Goal: Task Accomplishment & Management: Manage account settings

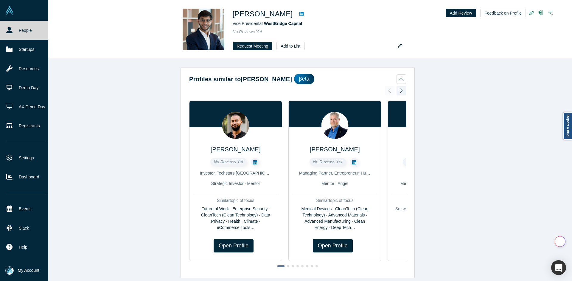
click at [13, 32] on link "People" at bounding box center [26, 30] width 52 height 19
click at [13, 31] on link "People" at bounding box center [26, 30] width 52 height 19
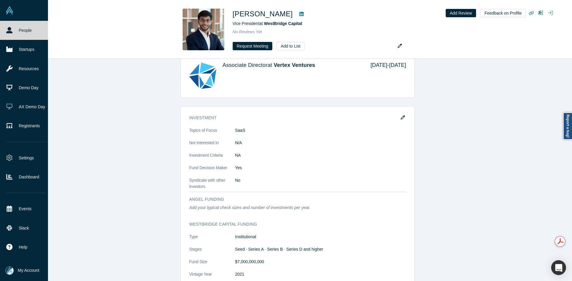
click at [13, 31] on link "People" at bounding box center [26, 30] width 52 height 19
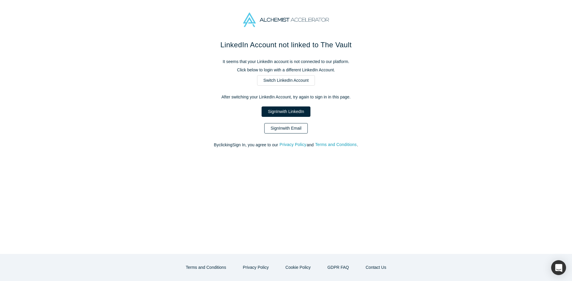
click at [290, 129] on link "Sign In with Email" at bounding box center [285, 128] width 43 height 10
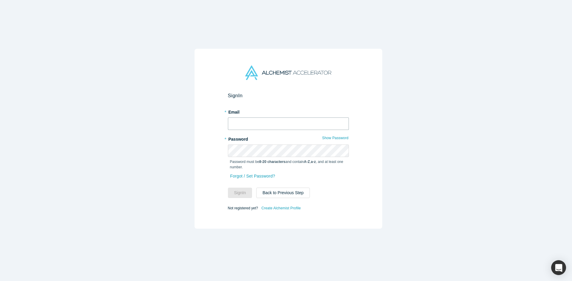
click at [285, 123] on input "text" at bounding box center [288, 124] width 121 height 13
type input "[EMAIL_ADDRESS][DOMAIN_NAME]"
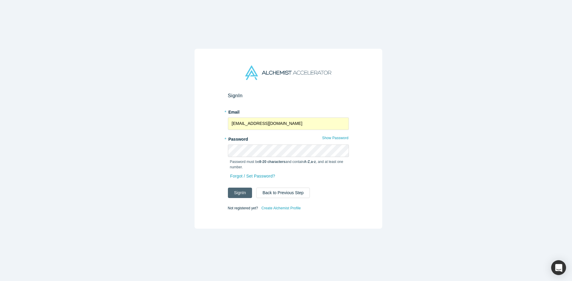
click at [244, 188] on button "Sign In" at bounding box center [240, 193] width 24 height 10
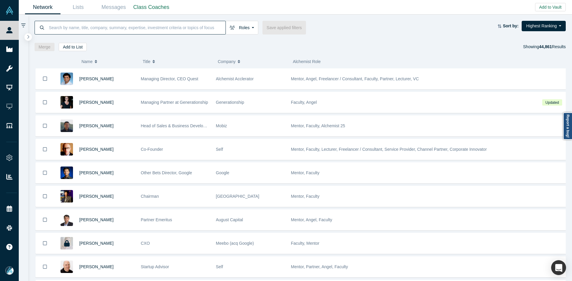
click at [161, 30] on input at bounding box center [136, 28] width 177 height 14
paste input "[PERSON_NAME]"
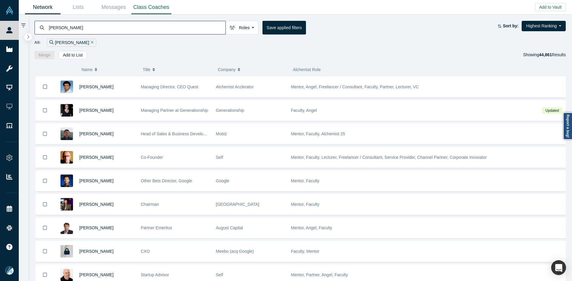
type input "[PERSON_NAME]"
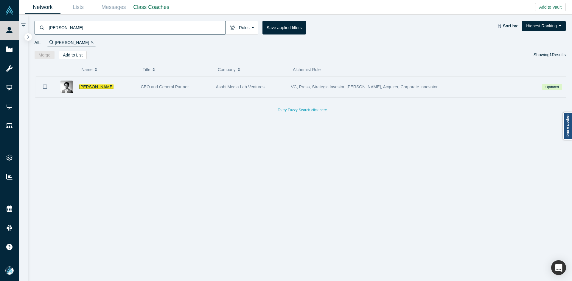
click at [95, 88] on span "[PERSON_NAME]" at bounding box center [96, 87] width 34 height 5
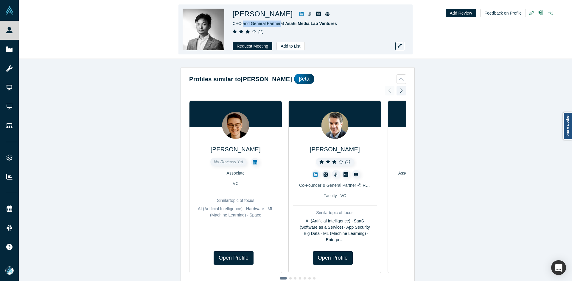
copy span "and General Partner"
drag, startPoint x: 278, startPoint y: 23, endPoint x: 242, endPoint y: 26, distance: 36.7
click at [242, 26] on span "CEO and General Partner at Asahi Media Lab Ventures" at bounding box center [285, 23] width 104 height 5
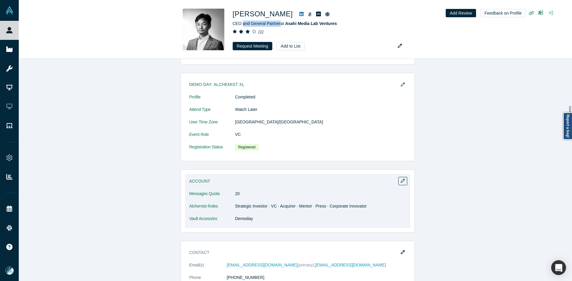
scroll to position [357, 0]
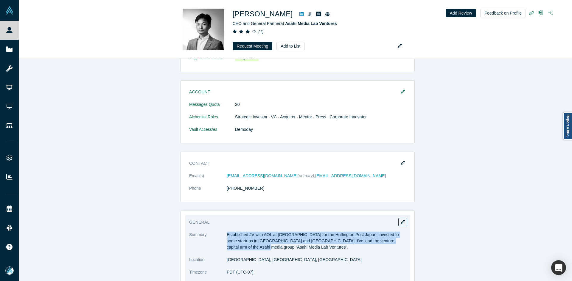
copy p "Established JV with AOL at [GEOGRAPHIC_DATA] for the Huffington Post Japan, inv…"
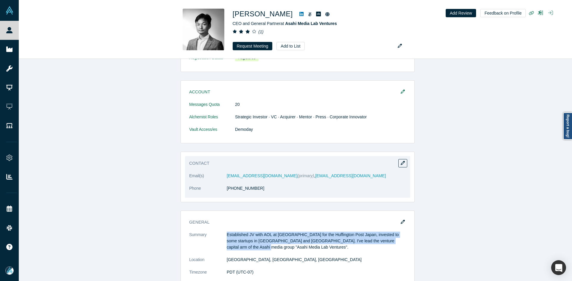
drag, startPoint x: 225, startPoint y: 233, endPoint x: 247, endPoint y: 171, distance: 65.7
click at [245, 248] on p "Established JV with AOL at [GEOGRAPHIC_DATA] for the Huffington Post Japan, inv…" at bounding box center [316, 241] width 179 height 19
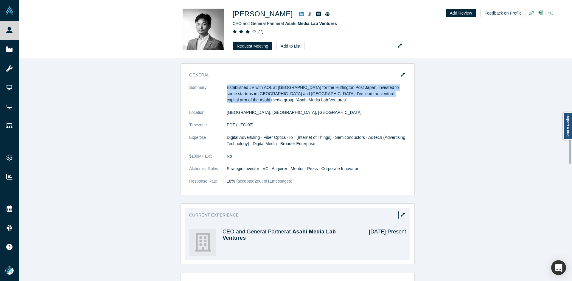
scroll to position [506, 0]
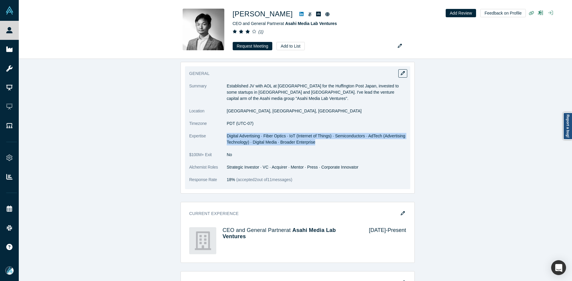
copy span "Digital Advertising · Fiber Optics · IoT (Internet of Things) · Semiconductors …"
drag, startPoint x: 225, startPoint y: 134, endPoint x: 315, endPoint y: 142, distance: 90.0
click at [315, 142] on dd "Digital Advertising · Fiber Optics · IoT (Internet of Things) · Semiconductors …" at bounding box center [316, 139] width 179 height 13
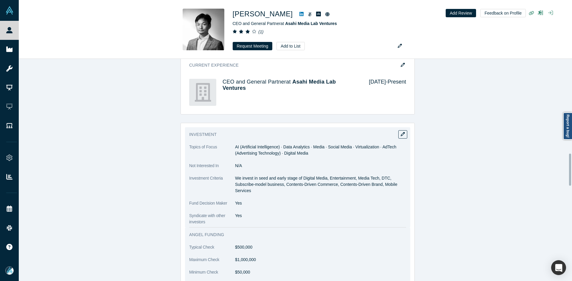
scroll to position [655, 0]
drag, startPoint x: 233, startPoint y: 147, endPoint x: 322, endPoint y: 150, distance: 88.5
click at [322, 150] on dd "AI (Artificial Intelligence) · Data Analytics · Media · Social Media · Virtuali…" at bounding box center [320, 150] width 171 height 13
copy span "AI (Artificial Intelligence) · Data Analytics · Media · Social Media · Virtuali…"
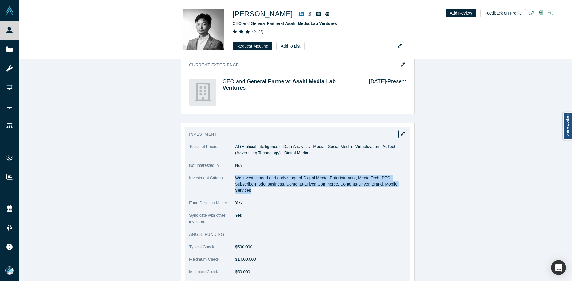
copy p "We invest in seed and early stage of Digital Media, Entertainment, Media Tech, …"
drag, startPoint x: 234, startPoint y: 176, endPoint x: 253, endPoint y: 189, distance: 22.6
click at [253, 189] on p "We invest in seed and early stage of Digital Media, Entertainment, Media Tech, …" at bounding box center [320, 184] width 171 height 19
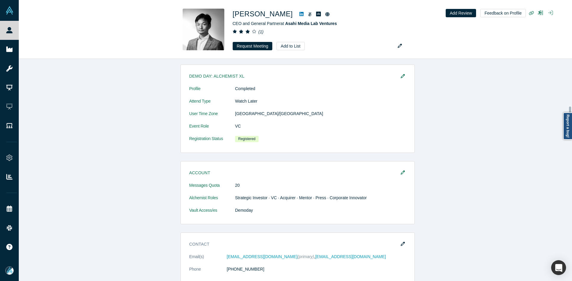
scroll to position [328, 0]
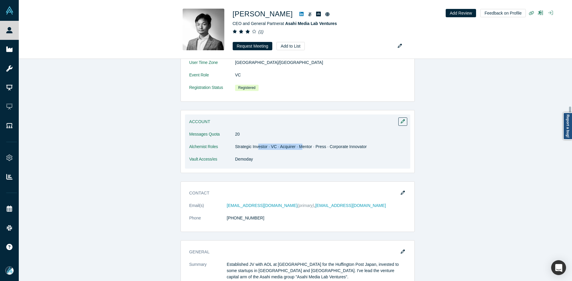
drag, startPoint x: 255, startPoint y: 147, endPoint x: 297, endPoint y: 145, distance: 42.7
click at [297, 145] on dd "Strategic Investor · VC · Acquirer · Mentor · Press · Corporate Innovator" at bounding box center [320, 147] width 171 height 6
click at [282, 150] on dl "Messages Quota 20 Alchemist Roles Strategic Investor · VC · Acquirer · Mentor ·…" at bounding box center [297, 150] width 217 height 38
drag, startPoint x: 282, startPoint y: 147, endPoint x: 314, endPoint y: 147, distance: 32.5
click at [314, 147] on dd "Strategic Investor · VC · Acquirer · Mentor · Press · Corporate Innovator" at bounding box center [320, 147] width 171 height 6
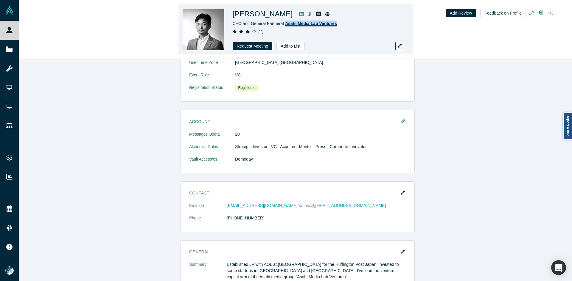
copy span "Asahi Media Lab Ventures"
drag, startPoint x: 338, startPoint y: 23, endPoint x: 285, endPoint y: 22, distance: 53.0
click at [285, 22] on div "CEO and General Partner at Asahi Media Lab Ventures" at bounding box center [316, 24] width 167 height 6
copy span "CEO and General Partner"
drag, startPoint x: 278, startPoint y: 24, endPoint x: 231, endPoint y: 24, distance: 47.7
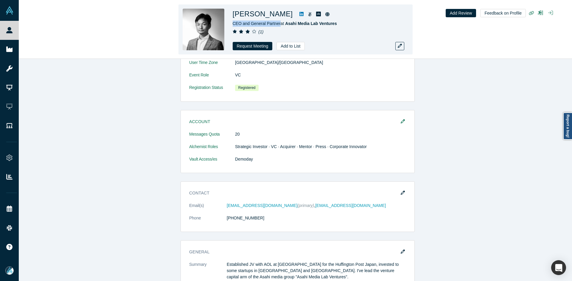
click at [231, 24] on div "[PERSON_NAME] CEO and General Partner at Asahi Media Lab Ventures ( 1 ) Request…" at bounding box center [295, 29] width 234 height 50
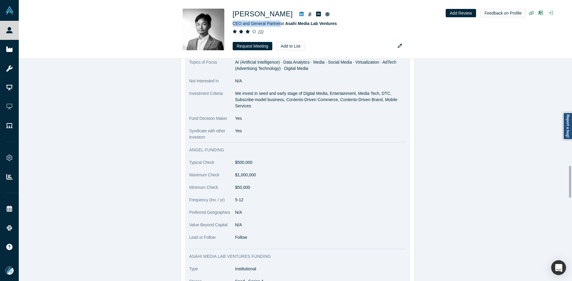
scroll to position [685, 0]
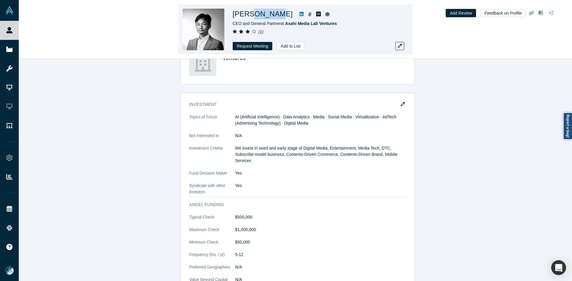
copy h1 "Nozawa"
drag, startPoint x: 273, startPoint y: 13, endPoint x: 250, endPoint y: 15, distance: 22.4
click at [250, 15] on h1 "[PERSON_NAME]" at bounding box center [263, 14] width 60 height 11
copy span "EO and General Partner"
drag, startPoint x: 278, startPoint y: 24, endPoint x: 234, endPoint y: 22, distance: 43.8
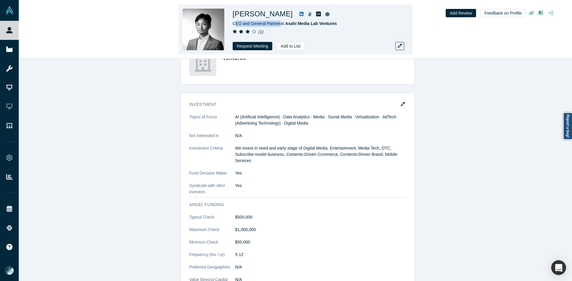
click at [234, 22] on span "CEO and General Partner at Asahi Media Lab Ventures" at bounding box center [285, 23] width 104 height 5
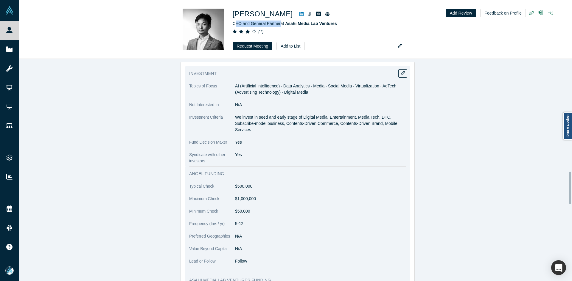
scroll to position [715, 0]
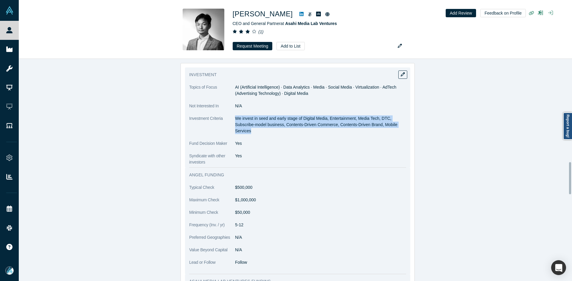
copy p "We invest in seed and early stage of Digital Media, Entertainment, Media Tech, …"
drag, startPoint x: 233, startPoint y: 118, endPoint x: 253, endPoint y: 131, distance: 23.6
click at [253, 131] on p "We invest in seed and early stage of Digital Media, Entertainment, Media Tech, …" at bounding box center [320, 125] width 171 height 19
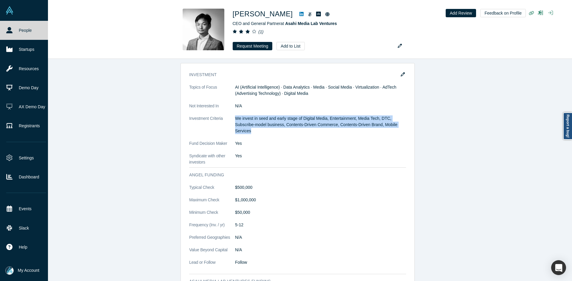
click at [10, 23] on link "People" at bounding box center [26, 30] width 52 height 19
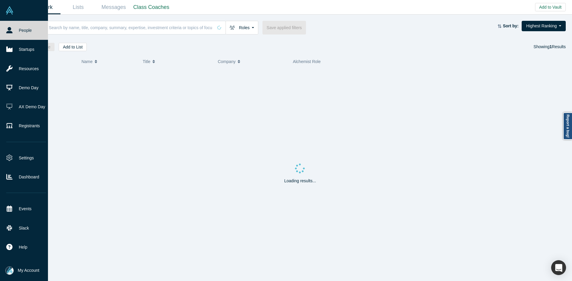
click at [133, 32] on input at bounding box center [130, 28] width 165 height 14
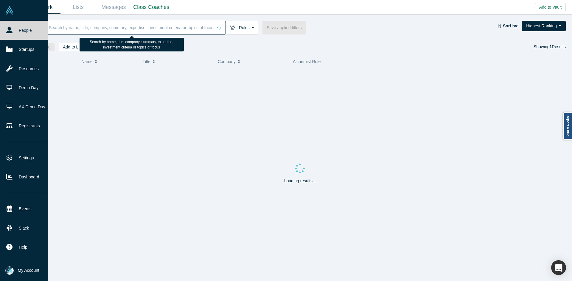
paste input "[PERSON_NAME]"
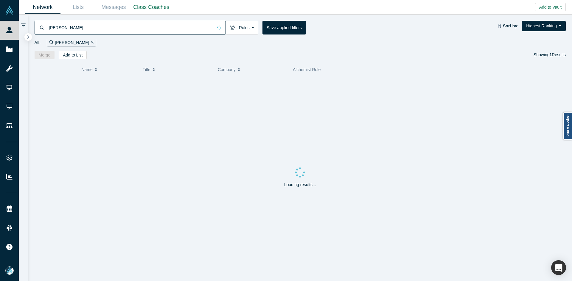
type input "[PERSON_NAME]"
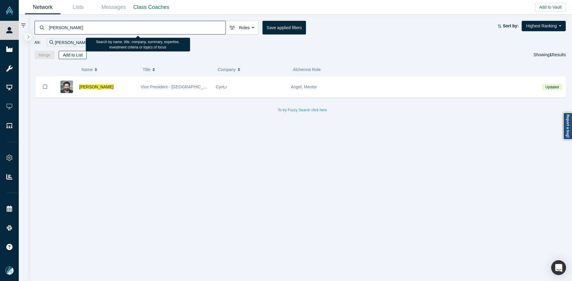
drag, startPoint x: 44, startPoint y: 88, endPoint x: 75, endPoint y: 56, distance: 44.2
click at [44, 88] on icon "Bookmark" at bounding box center [45, 87] width 4 height 6
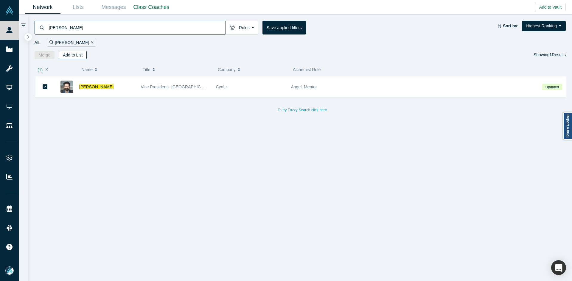
click at [75, 54] on button "Add to List" at bounding box center [73, 55] width 28 height 8
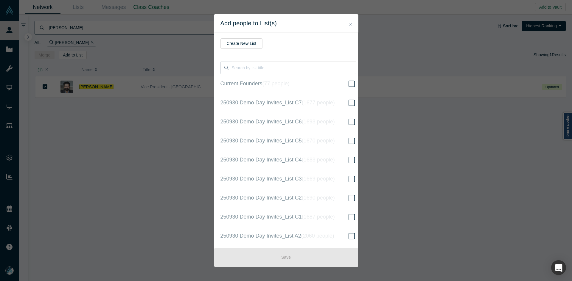
scroll to position [153, 0]
click at [305, 145] on label "250930 Demo Day Invites_Base List ( 16670 people )" at bounding box center [288, 140] width 148 height 19
click at [0, 0] on input "250930 Demo Day Invites_Base List ( 16670 people )" at bounding box center [0, 0] width 0 height 0
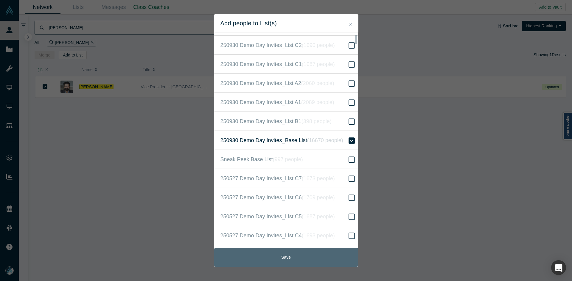
click at [312, 256] on button "Save" at bounding box center [286, 257] width 144 height 19
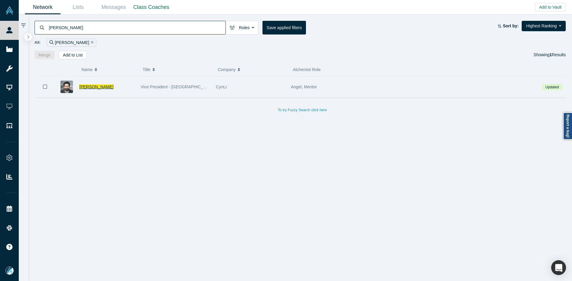
click at [97, 89] on span "[PERSON_NAME]" at bounding box center [96, 87] width 34 height 5
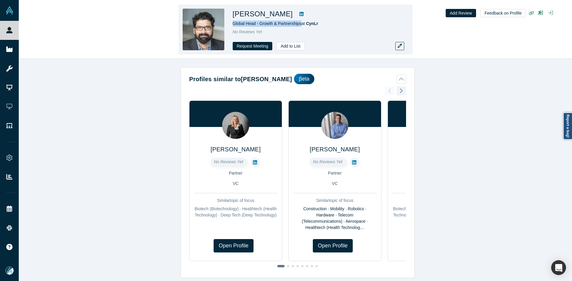
drag, startPoint x: 253, startPoint y: 21, endPoint x: 233, endPoint y: 23, distance: 19.7
click at [233, 23] on span "Global Head - Growth & Partnerships at [GEOGRAPHIC_DATA]" at bounding box center [275, 23] width 85 height 5
drag, startPoint x: 324, startPoint y: 25, endPoint x: 307, endPoint y: 25, distance: 16.7
click at [307, 25] on div "Global Head - Growth & Partnerships at [GEOGRAPHIC_DATA]" at bounding box center [316, 24] width 167 height 6
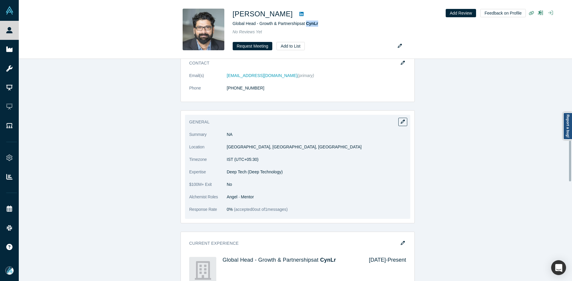
scroll to position [447, 0]
drag, startPoint x: 278, startPoint y: 171, endPoint x: 225, endPoint y: 171, distance: 53.3
click at [227, 171] on span "Deep Tech (Deep Technology)" at bounding box center [255, 171] width 56 height 5
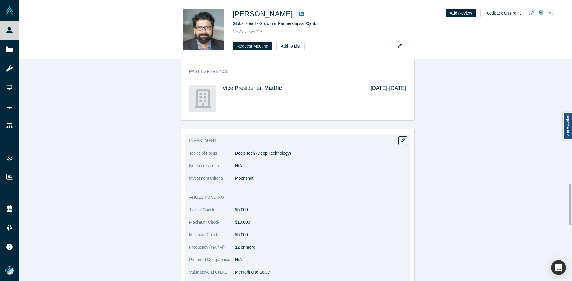
scroll to position [685, 0]
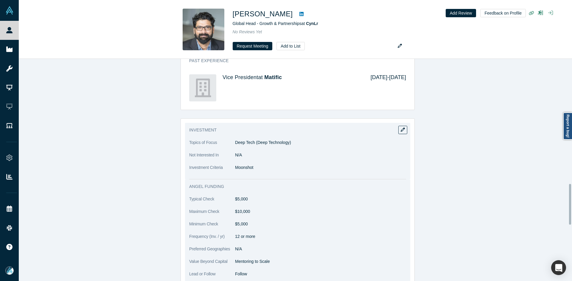
click at [247, 167] on p "Moonshot" at bounding box center [320, 168] width 171 height 6
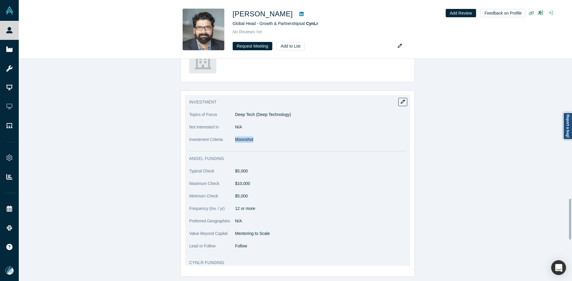
scroll to position [774, 0]
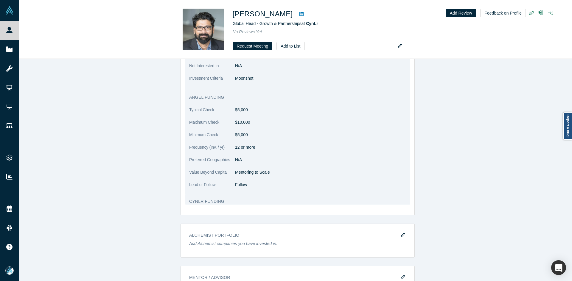
click at [260, 174] on p "Mentoring to Scale" at bounding box center [320, 172] width 171 height 6
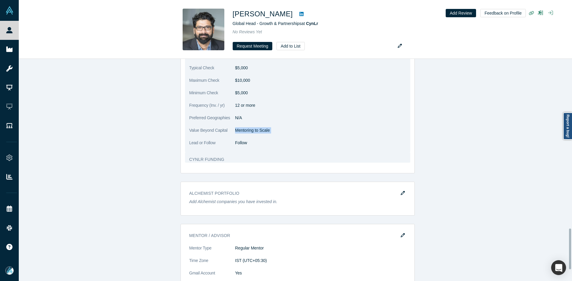
scroll to position [953, 0]
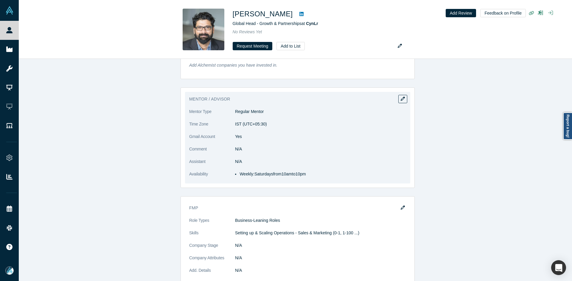
click at [303, 175] on li "Weekly: Saturdays from 10am to 10pm" at bounding box center [322, 174] width 166 height 6
drag, startPoint x: 261, startPoint y: 124, endPoint x: 233, endPoint y: 124, distance: 28.6
click at [235, 124] on dd "IST (UTC+05:30)" at bounding box center [320, 124] width 171 height 6
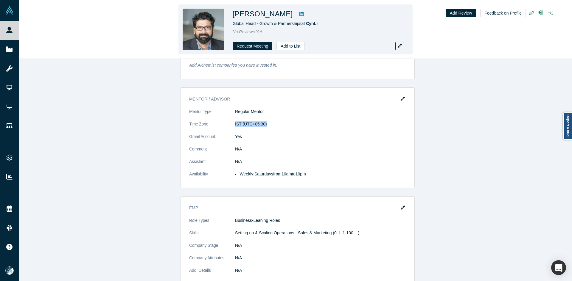
click at [299, 15] on icon at bounding box center [301, 14] width 4 height 5
drag, startPoint x: 283, startPoint y: 15, endPoint x: 234, endPoint y: 14, distance: 49.1
click at [234, 14] on h1 "[PERSON_NAME]" at bounding box center [263, 14] width 60 height 11
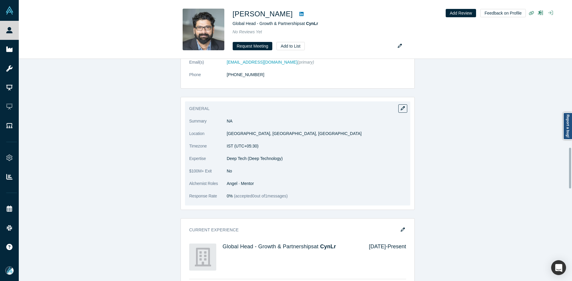
scroll to position [387, 0]
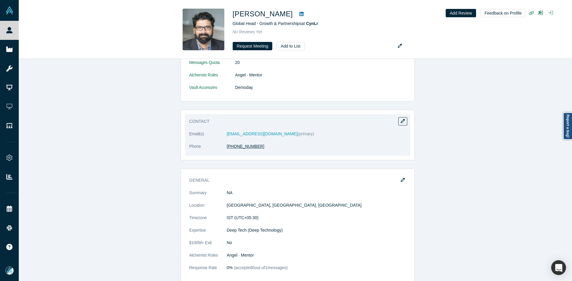
drag, startPoint x: 259, startPoint y: 149, endPoint x: 228, endPoint y: 149, distance: 31.6
click at [228, 149] on dd "[PHONE_NUMBER]" at bounding box center [316, 147] width 179 height 6
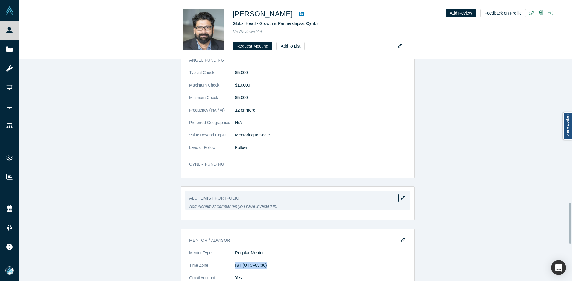
scroll to position [893, 0]
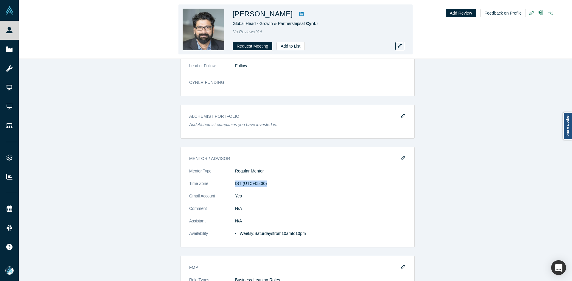
drag, startPoint x: 283, startPoint y: 15, endPoint x: 231, endPoint y: 15, distance: 51.8
click at [231, 15] on div "[PERSON_NAME] Global Head - Growth & Partnerships at CynLr No Reviews Yet Reque…" at bounding box center [295, 29] width 234 height 50
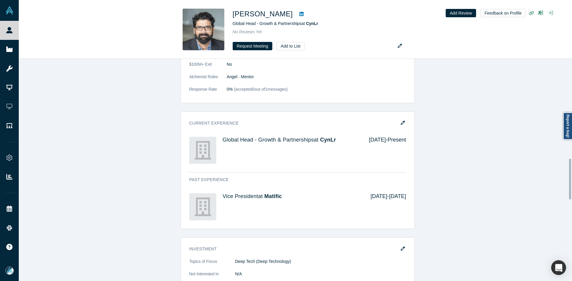
scroll to position [447, 0]
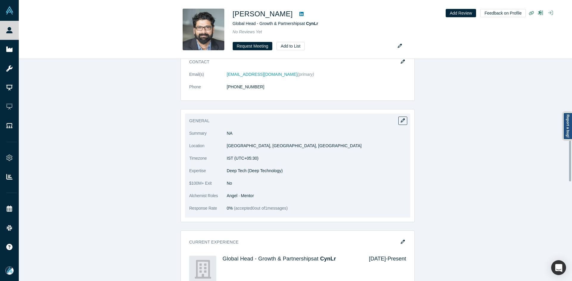
click at [400, 127] on div "General Summary NA Location [GEOGRAPHIC_DATA], [GEOGRAPHIC_DATA], [GEOGRAPHIC_D…" at bounding box center [297, 166] width 225 height 104
click at [401, 123] on icon "button" at bounding box center [403, 121] width 4 height 4
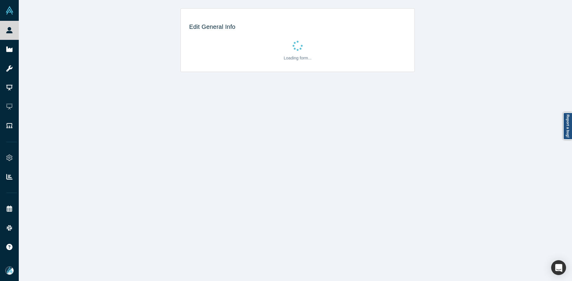
scroll to position [0, 0]
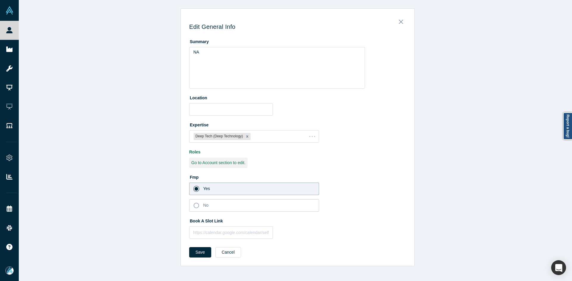
type input "[GEOGRAPHIC_DATA], [GEOGRAPHIC_DATA], [GEOGRAPHIC_DATA]"
click at [241, 237] on input "text" at bounding box center [231, 233] width 84 height 13
paste input "[URL][DOMAIN_NAME]"
type input "[URL][DOMAIN_NAME]"
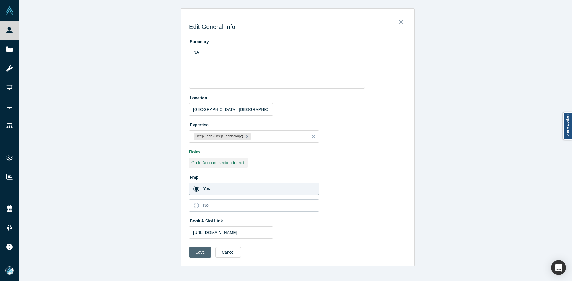
click at [194, 255] on button "Save" at bounding box center [200, 252] width 22 height 10
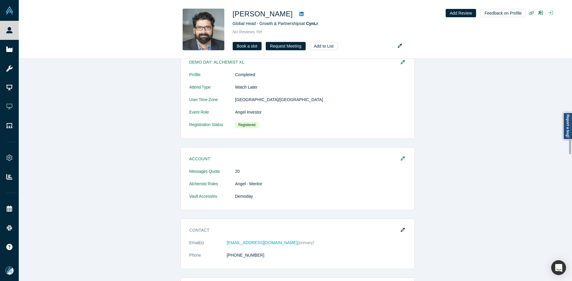
scroll to position [298, 0]
